Goal: Entertainment & Leisure: Consume media (video, audio)

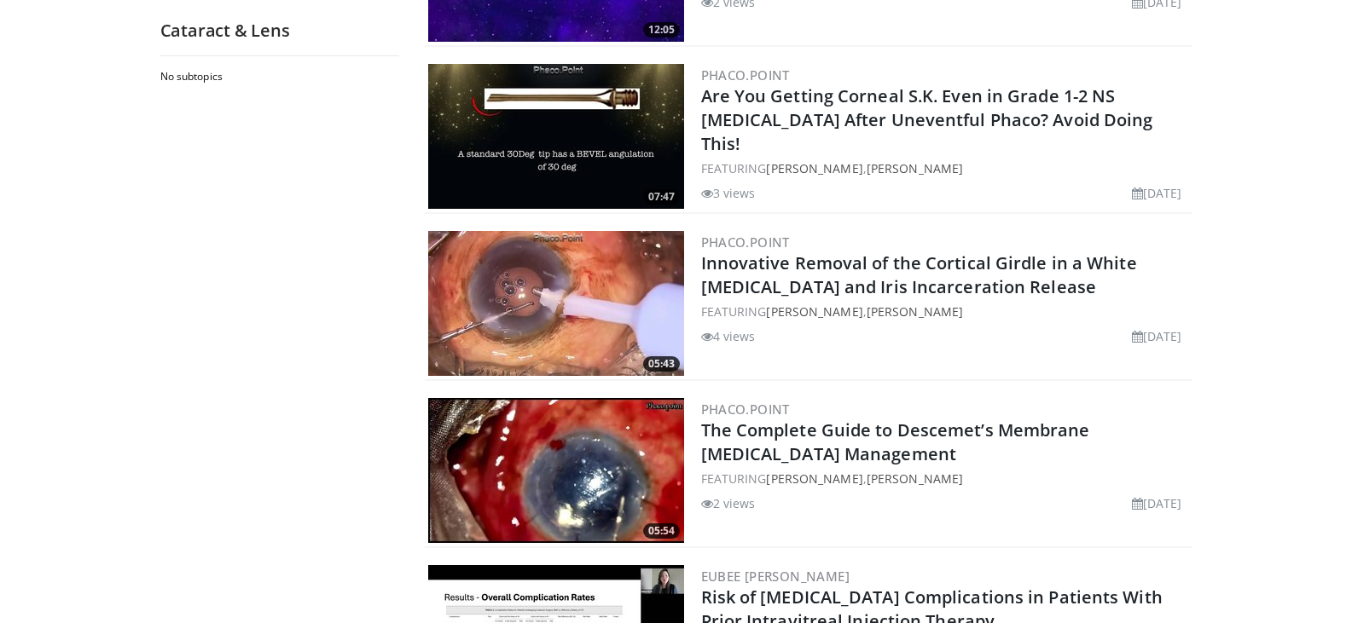
scroll to position [2729, 0]
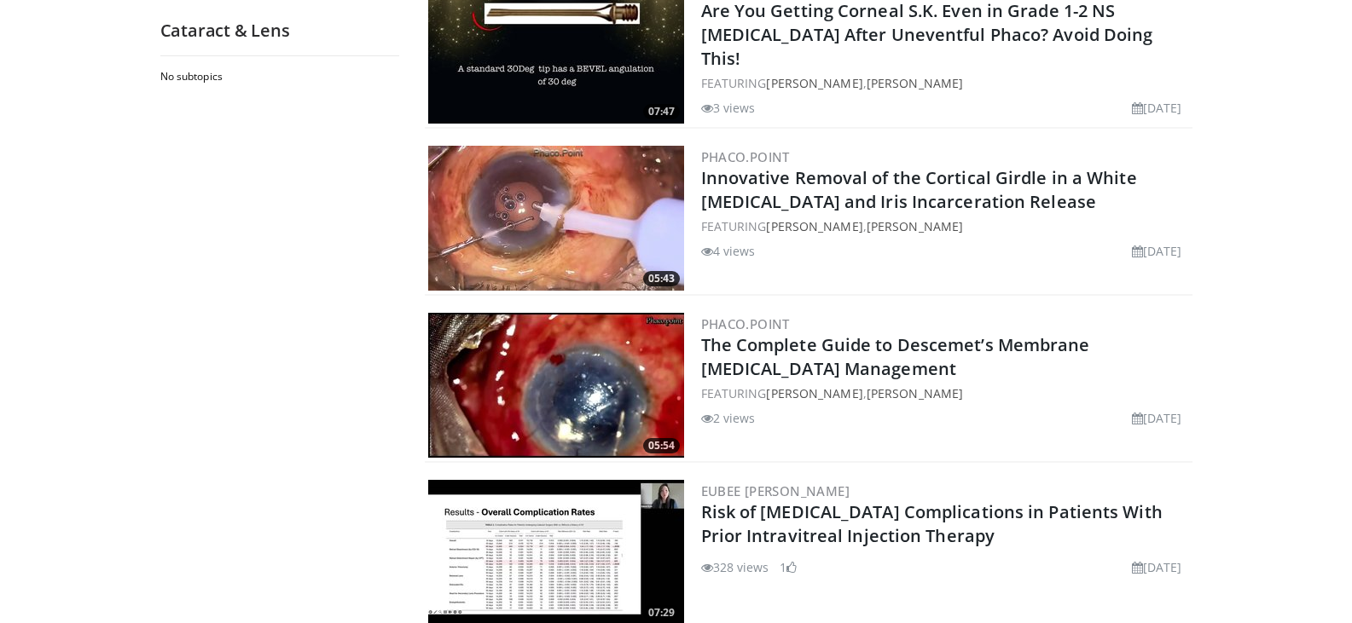
click at [565, 391] on img at bounding box center [556, 385] width 256 height 145
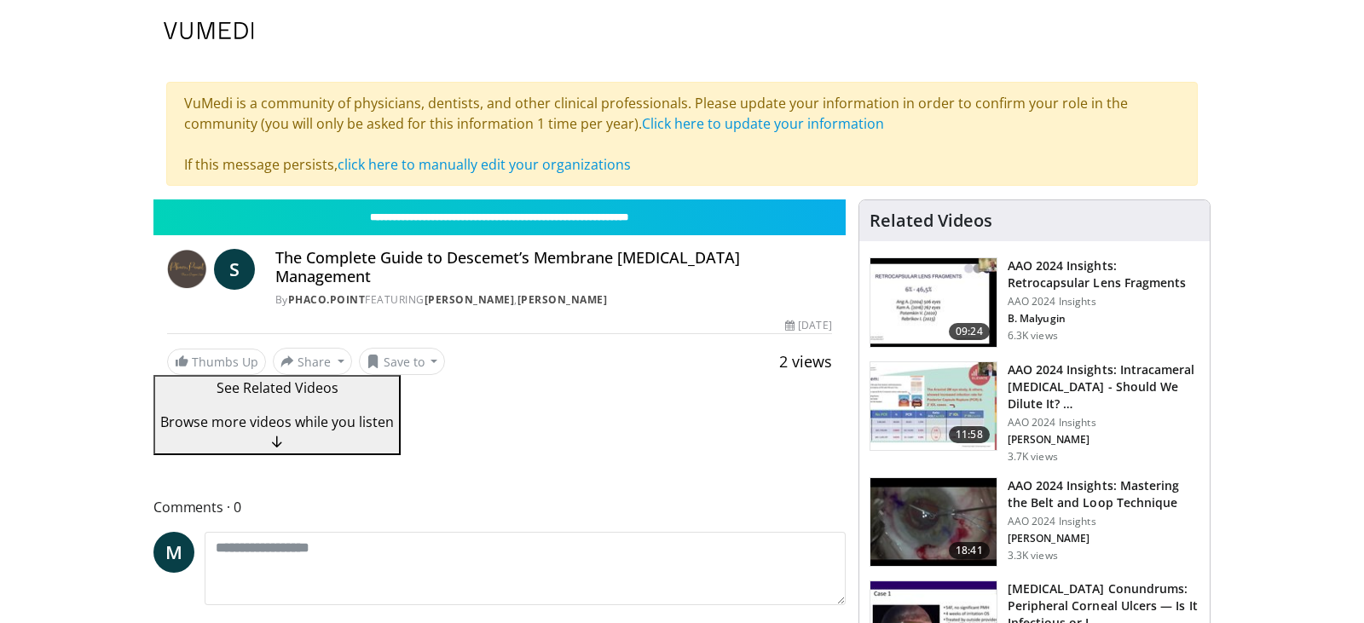
click at [596, 413] on div "**********" at bounding box center [499, 328] width 692 height 256
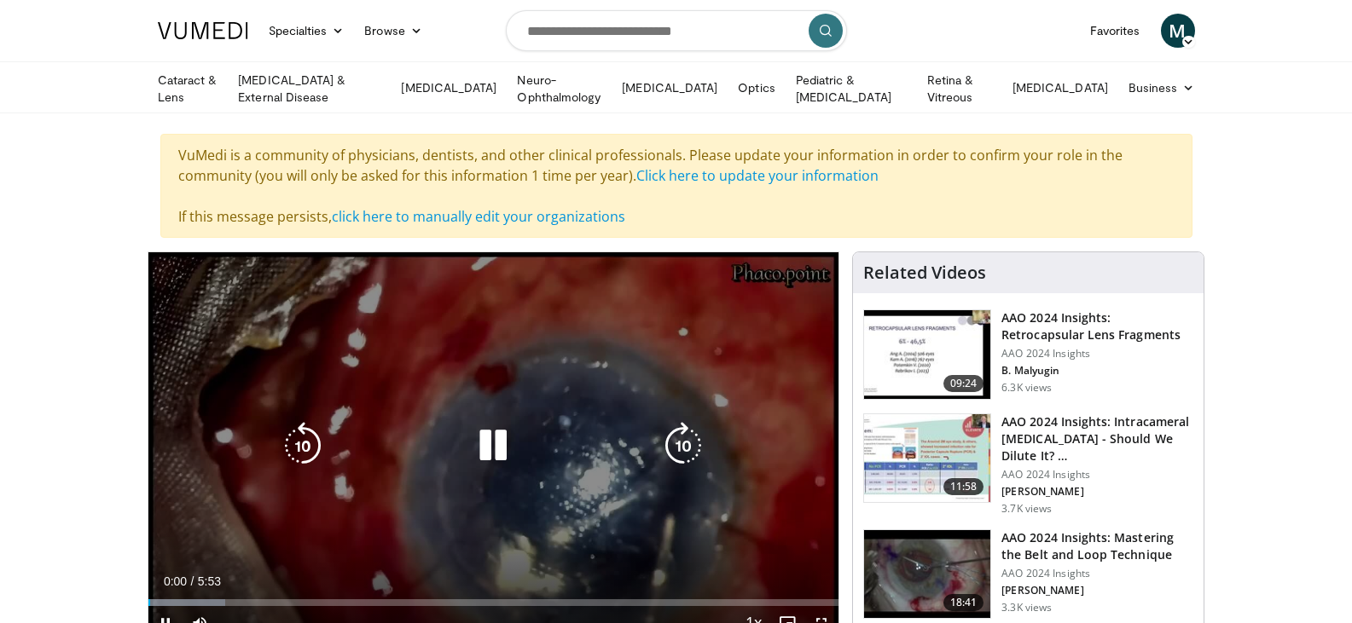
scroll to position [85, 0]
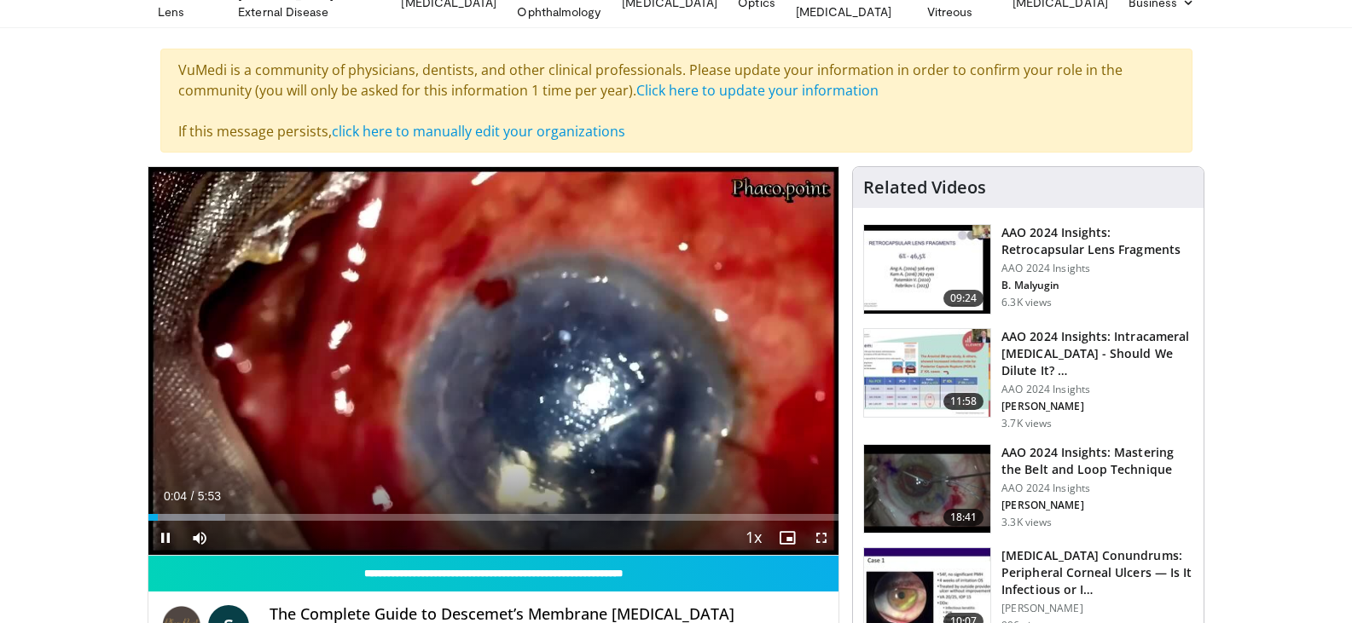
click at [819, 541] on span "Video Player" at bounding box center [821, 538] width 34 height 34
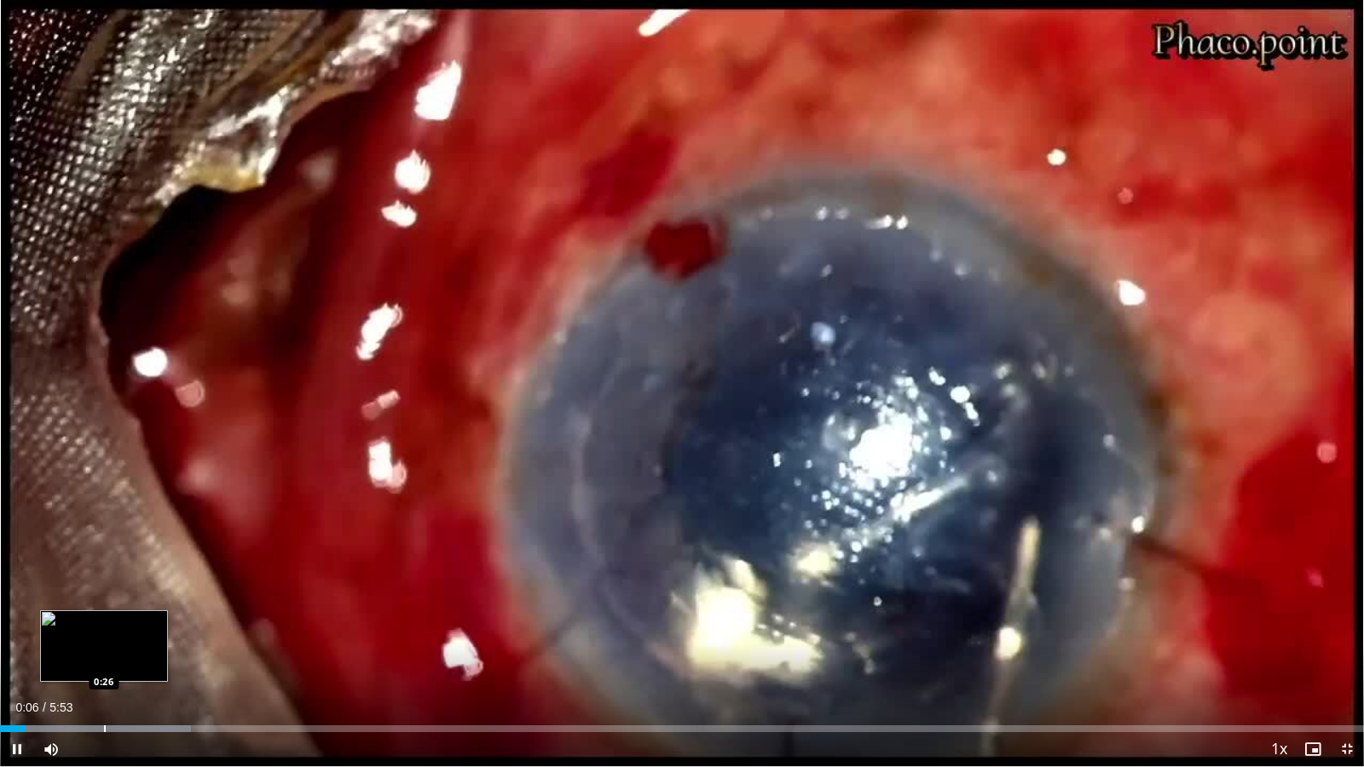
click at [104, 622] on div "Loaded : 14.03% 0:06 0:26" at bounding box center [682, 724] width 1364 height 16
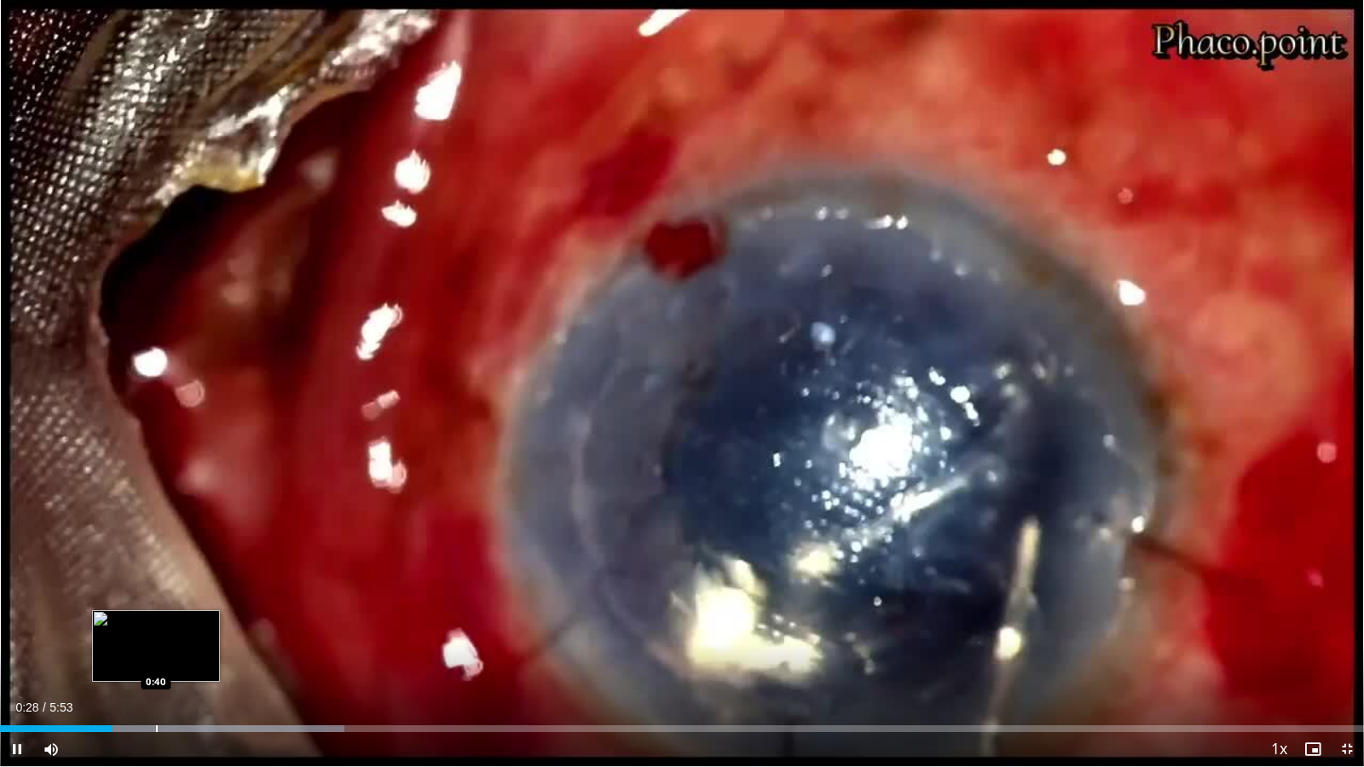
click at [156, 622] on div "Progress Bar" at bounding box center [157, 729] width 2 height 7
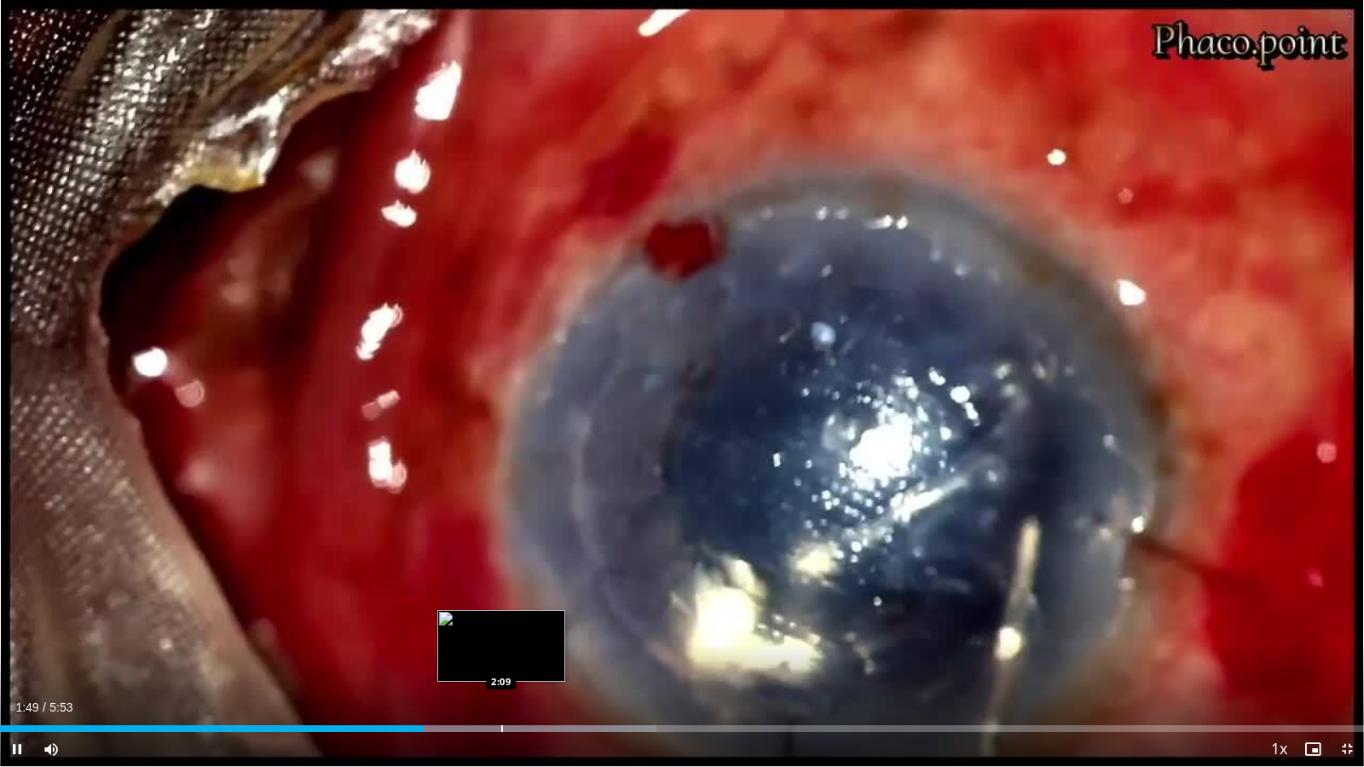
click at [501, 622] on div "Progress Bar" at bounding box center [502, 729] width 2 height 7
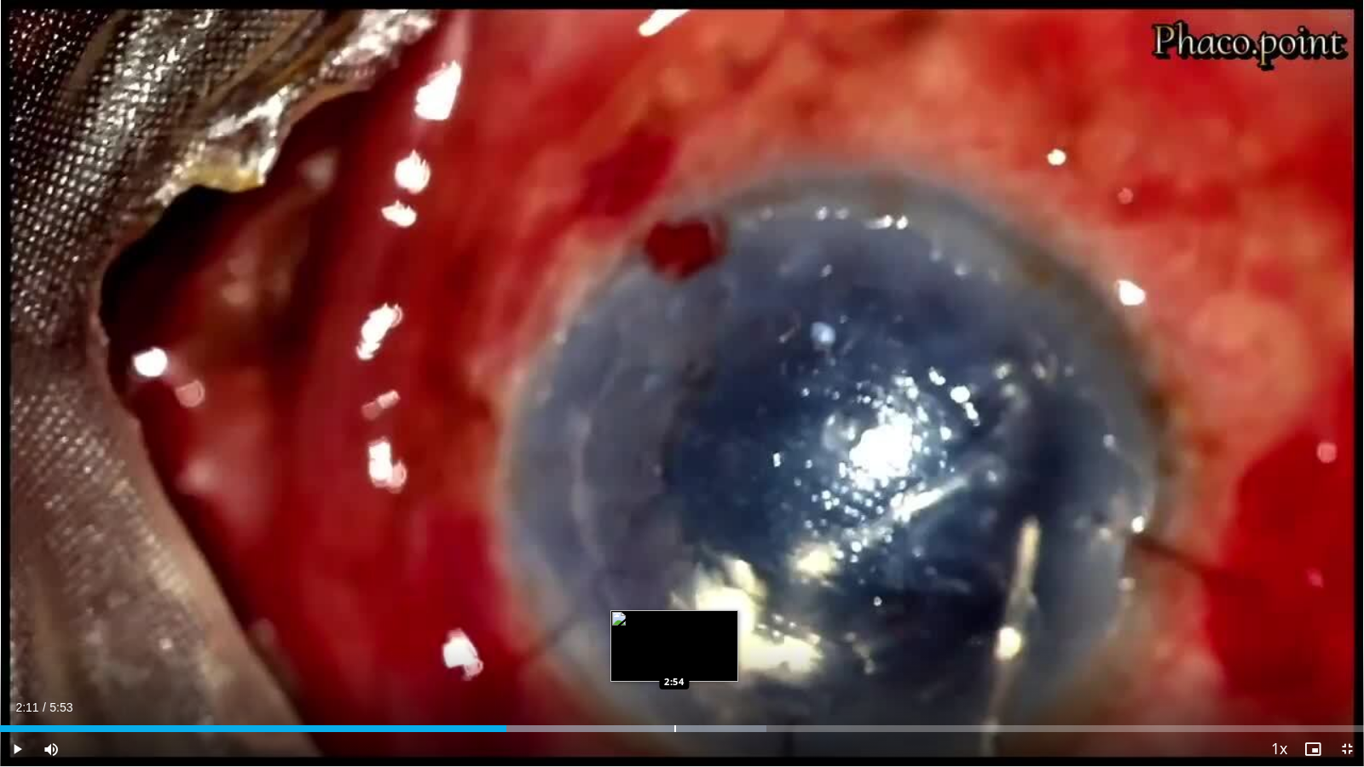
click at [675, 622] on div "Progress Bar" at bounding box center [676, 729] width 2 height 7
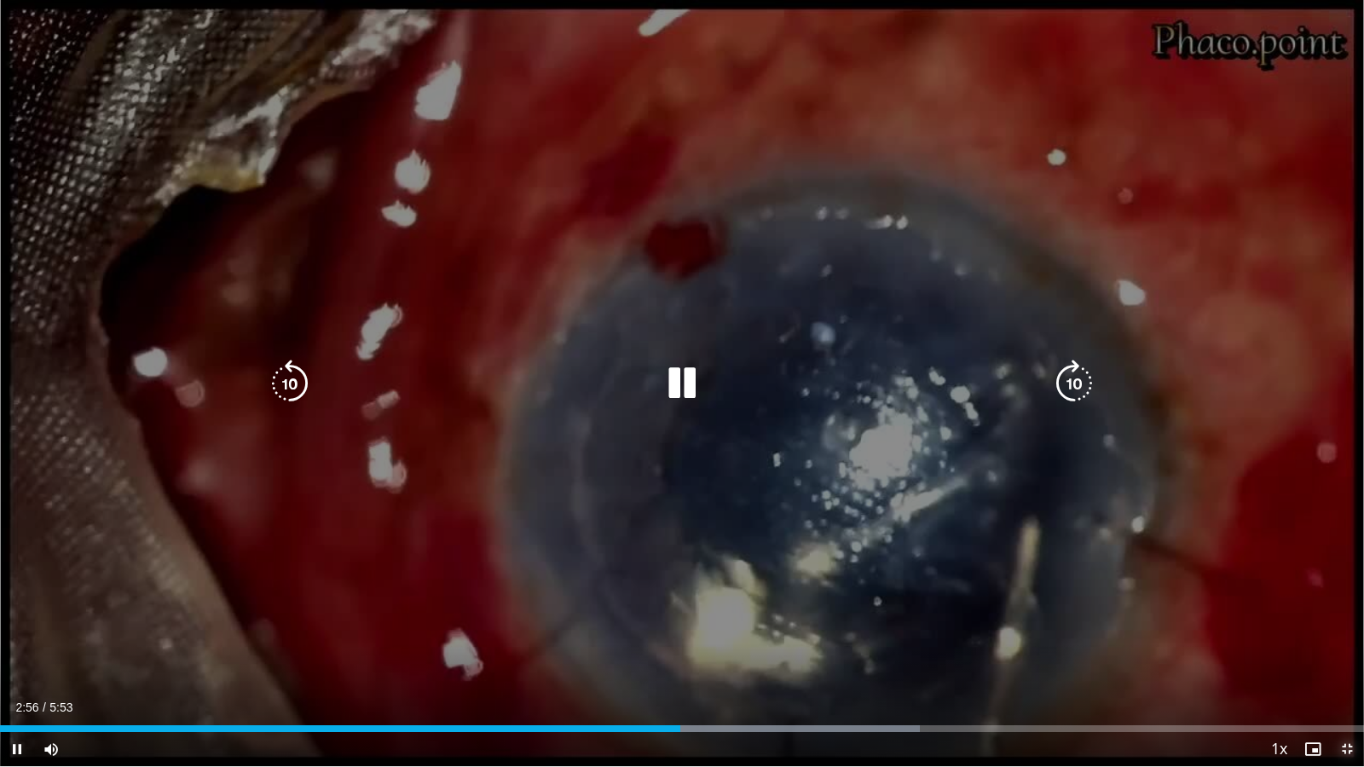
drag, startPoint x: 1341, startPoint y: 754, endPoint x: 1337, endPoint y: 618, distance: 135.7
click at [1342, 622] on div "Current Time 2:56 / Duration 5:53 Pause Skip Backward Skip Forward Mute Loaded …" at bounding box center [682, 750] width 1364 height 34
click at [1346, 622] on span "Video Player" at bounding box center [1347, 750] width 34 height 34
